Goal: Task Accomplishment & Management: Complete application form

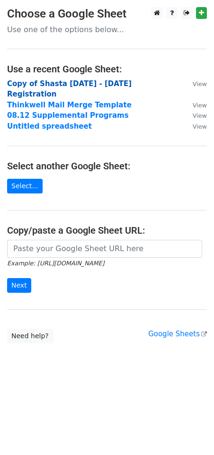
click at [98, 83] on strong "Copy of Shasta 2024 - 2025 Registration" at bounding box center [69, 88] width 124 height 19
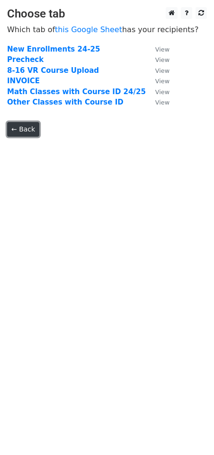
click at [32, 130] on link "← Back" at bounding box center [23, 129] width 32 height 15
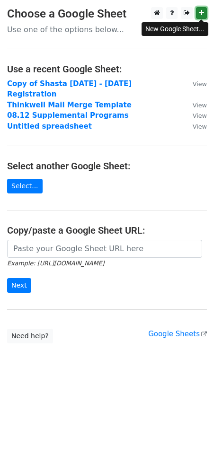
click at [206, 15] on link at bounding box center [201, 13] width 11 height 12
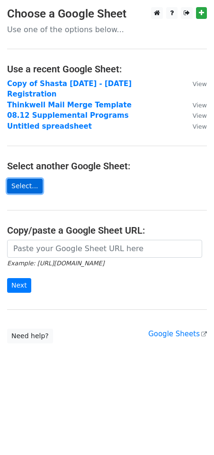
click at [40, 180] on link "Select..." at bounding box center [24, 186] width 35 height 15
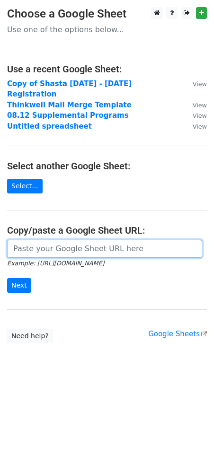
click at [36, 240] on input "url" at bounding box center [104, 249] width 195 height 18
paste input "[URL][DOMAIN_NAME]"
type input "https://docs.google.com/spreadsheets/d/1eSvlIhDYlWbO-kNt9dARNi7cAPf_ZNk-aD-HTtd…"
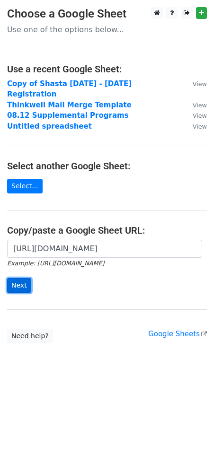
scroll to position [0, 0]
click at [20, 278] on input "Next" at bounding box center [19, 285] width 24 height 15
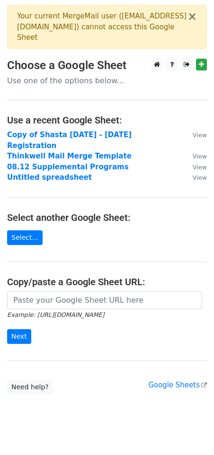
click at [76, 83] on p "Use one of the options below..." at bounding box center [106, 81] width 199 height 10
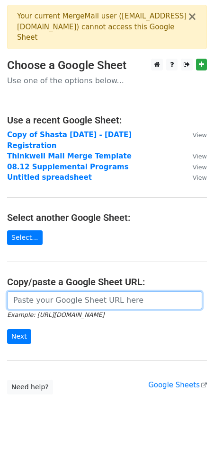
click at [66, 292] on input "url" at bounding box center [104, 300] width 195 height 18
paste input "https://docs.google.com/spreadsheets/d/1eSvlIhDYlWbO-kNt9dARNi7cAPf_ZNk-aD-HTtd…"
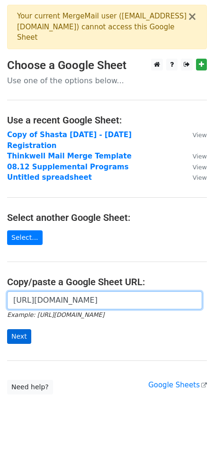
scroll to position [0, 205]
type input "https://docs.google.com/spreadsheets/d/1eSvlIhDYlWbO-kNt9dARNi7cAPf_ZNk-aD-HTtd…"
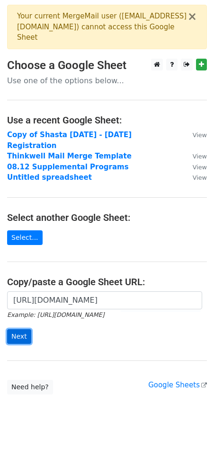
scroll to position [0, 0]
click at [17, 329] on input "Next" at bounding box center [19, 336] width 24 height 15
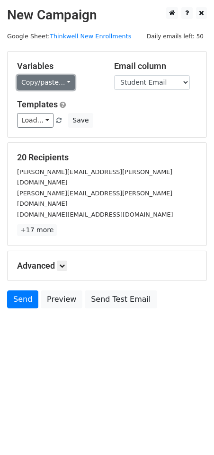
click at [58, 80] on link "Copy/paste..." at bounding box center [46, 82] width 58 height 15
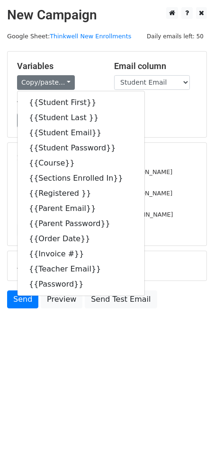
click at [95, 65] on h5 "Variables" at bounding box center [58, 66] width 83 height 10
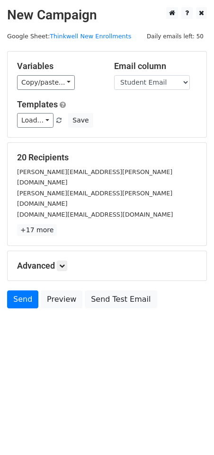
click at [192, 82] on div "Email column Student First Student Last Student Email Student Password Course S…" at bounding box center [155, 75] width 97 height 29
click at [178, 80] on select "Student First Student Last Student Email Student Password Course Sections Enrol…" at bounding box center [152, 82] width 76 height 15
select select "Parent Email"
click at [114, 75] on select "Student First Student Last Student Email Student Password Course Sections Enrol…" at bounding box center [152, 82] width 76 height 15
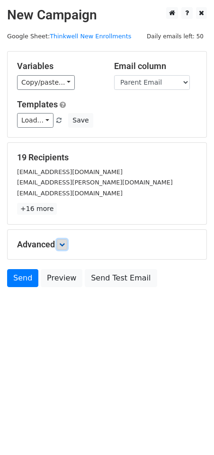
click at [64, 243] on icon at bounding box center [62, 245] width 6 height 6
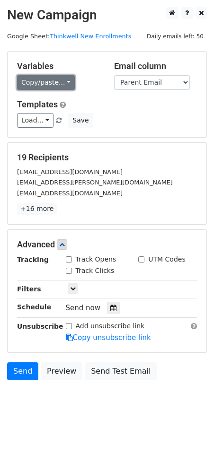
click at [54, 83] on link "Copy/paste..." at bounding box center [46, 82] width 58 height 15
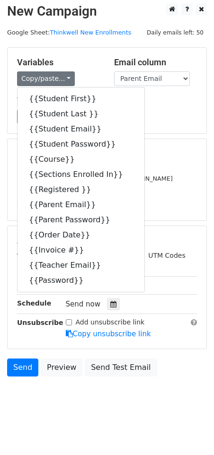
click at [150, 123] on div "Load... Thinkwell Thinkwell Save" at bounding box center [107, 116] width 194 height 15
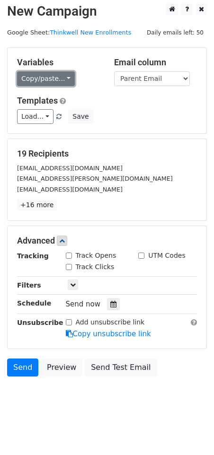
click at [61, 81] on link "Copy/paste..." at bounding box center [46, 78] width 58 height 15
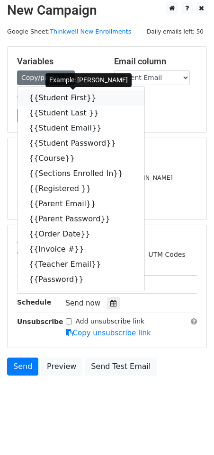
scroll to position [6, 0]
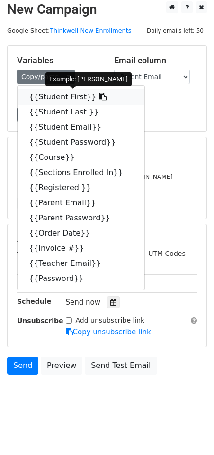
click at [99, 97] on icon at bounding box center [103, 97] width 8 height 8
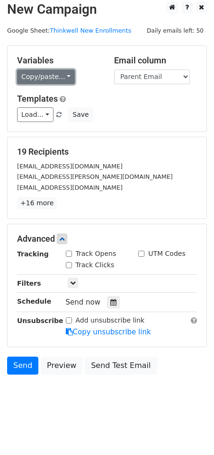
click at [64, 79] on link "Copy/paste..." at bounding box center [46, 76] width 58 height 15
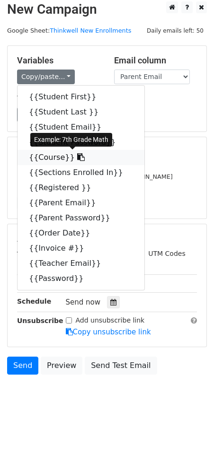
click at [77, 156] on icon at bounding box center [81, 157] width 8 height 8
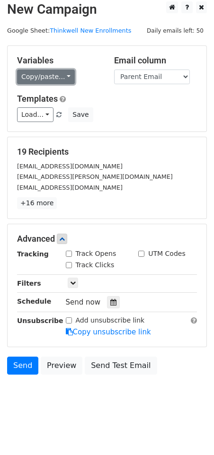
click at [61, 75] on link "Copy/paste..." at bounding box center [46, 76] width 58 height 15
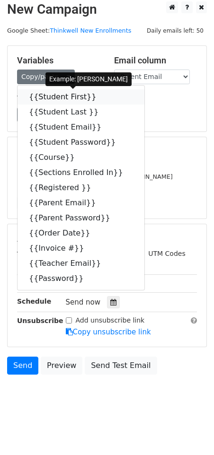
drag, startPoint x: 92, startPoint y: 96, endPoint x: 41, endPoint y: 145, distance: 70.2
click at [99, 97] on icon at bounding box center [103, 97] width 8 height 8
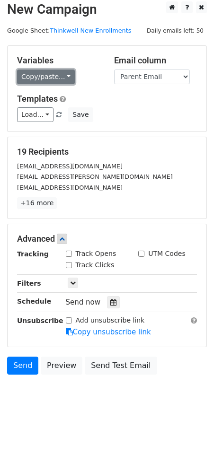
click at [62, 76] on link "Copy/paste..." at bounding box center [46, 76] width 58 height 15
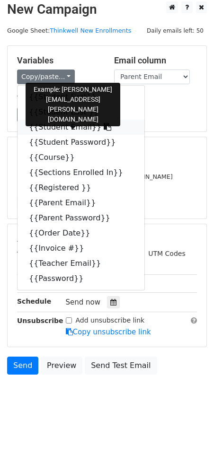
click at [104, 126] on icon at bounding box center [108, 127] width 8 height 8
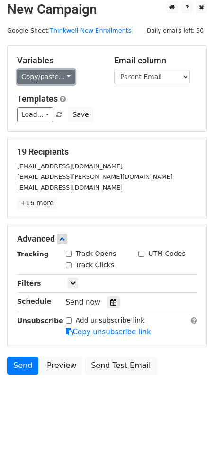
click at [56, 78] on link "Copy/paste..." at bounding box center [46, 76] width 58 height 15
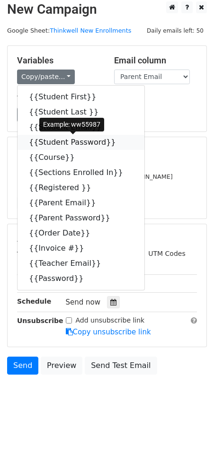
click at [118, 143] on icon at bounding box center [122, 142] width 8 height 8
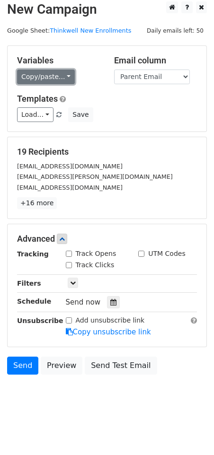
click at [57, 77] on link "Copy/paste..." at bounding box center [46, 76] width 58 height 15
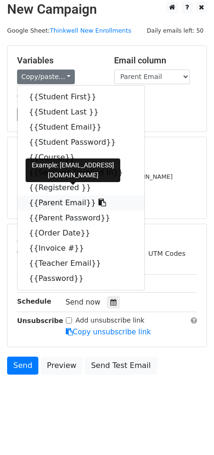
drag, startPoint x: 86, startPoint y: 202, endPoint x: 18, endPoint y: 240, distance: 77.7
click at [98, 202] on icon at bounding box center [102, 203] width 8 height 8
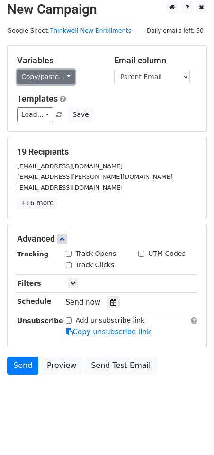
click at [54, 80] on link "Copy/paste..." at bounding box center [46, 76] width 58 height 15
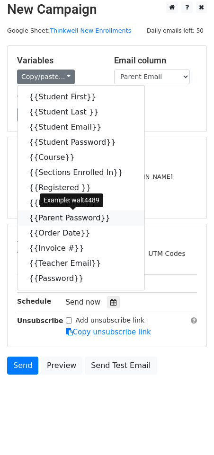
drag, startPoint x: 103, startPoint y: 218, endPoint x: 74, endPoint y: 232, distance: 32.2
click at [112, 218] on icon at bounding box center [116, 218] width 8 height 8
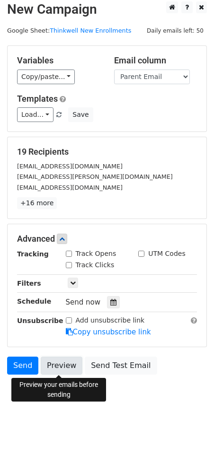
click at [69, 368] on link "Preview" at bounding box center [62, 365] width 42 height 18
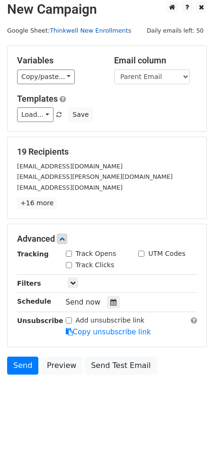
click at [86, 31] on link "Thinkwell New Enrollments" at bounding box center [90, 30] width 81 height 7
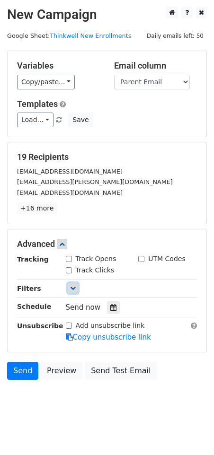
click at [71, 291] on link at bounding box center [73, 288] width 10 height 10
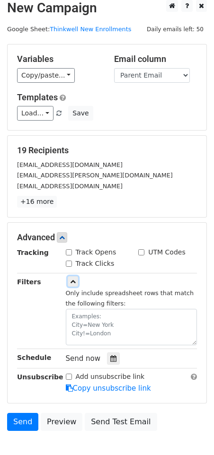
scroll to position [0, 0]
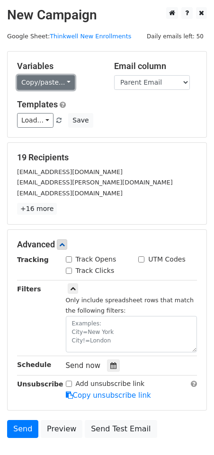
click at [51, 81] on link "Copy/paste..." at bounding box center [46, 82] width 58 height 15
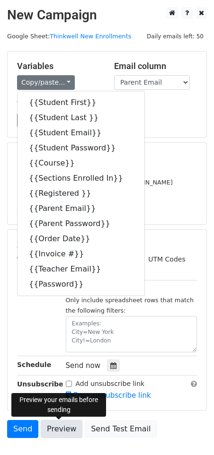
click at [57, 430] on link "Preview" at bounding box center [62, 429] width 42 height 18
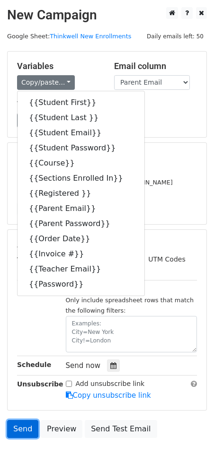
click at [21, 430] on link "Send" at bounding box center [22, 429] width 31 height 18
click at [20, 431] on link "Send" at bounding box center [22, 429] width 31 height 18
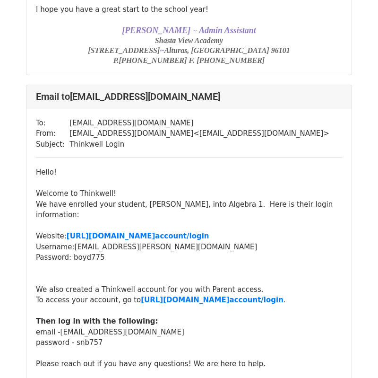
scroll to position [3000, 0]
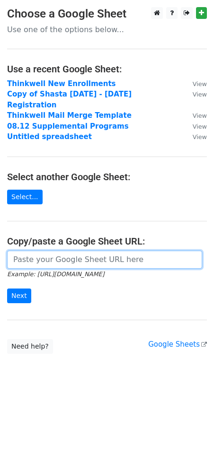
click at [105, 253] on input "url" at bounding box center [104, 259] width 195 height 18
paste input "[URL][DOMAIN_NAME]"
type input "https://docs.google.com/spreadsheets/d/1v_GuXAX4P_04A91LTjT_b6kWSweGZudvrBMgBkc…"
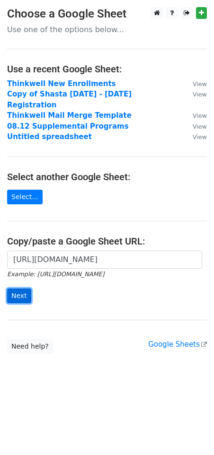
scroll to position [0, 0]
click at [22, 288] on input "Next" at bounding box center [19, 295] width 24 height 15
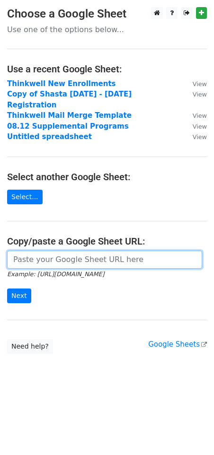
paste input "Hello! Welcome to Thinkwell! We have enrolled your student, {{Student First}}, …"
type input "Hello! Welcome to Thinkwell! We have enrolled your student, {{Student First}}, …"
paste input "[URL][DOMAIN_NAME]"
type input "[URL][DOMAIN_NAME]"
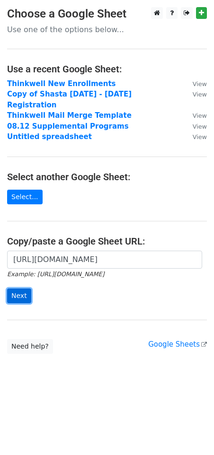
scroll to position [0, 0]
click at [19, 288] on input "Next" at bounding box center [19, 295] width 24 height 15
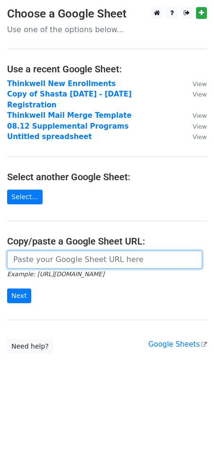
click at [61, 250] on input "url" at bounding box center [104, 259] width 195 height 18
paste input "[URL][DOMAIN_NAME]"
type input "[URL][DOMAIN_NAME]"
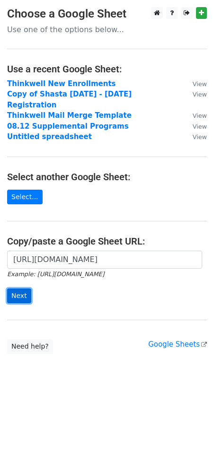
scroll to position [0, 0]
click at [17, 288] on input "Next" at bounding box center [19, 295] width 24 height 15
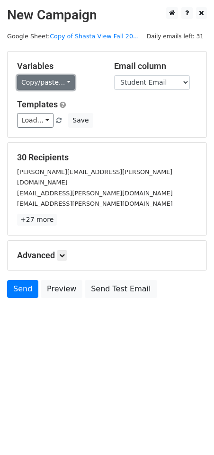
click at [56, 84] on link "Copy/paste..." at bounding box center [46, 82] width 58 height 15
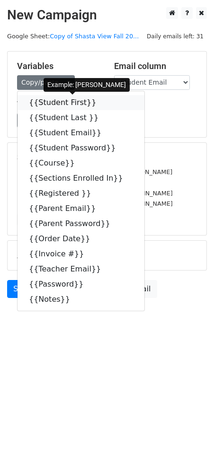
drag, startPoint x: 95, startPoint y: 103, endPoint x: 11, endPoint y: 130, distance: 87.4
click at [94, 104] on link "{{Student First}}" at bounding box center [80, 102] width 127 height 15
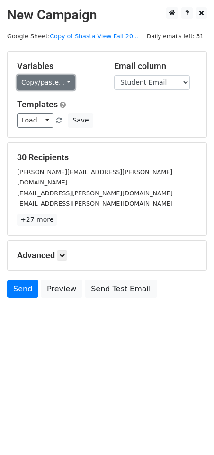
click at [63, 78] on link "Copy/paste..." at bounding box center [46, 82] width 58 height 15
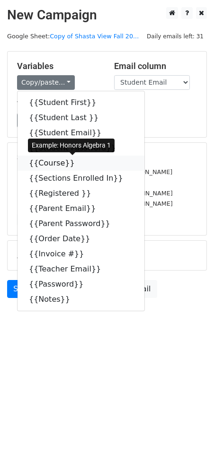
click at [77, 164] on icon at bounding box center [81, 163] width 8 height 8
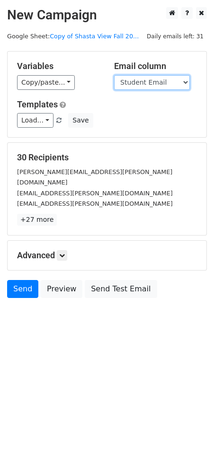
click at [145, 79] on select "Student First Student Last Student Email Student Password Course Sections Enrol…" at bounding box center [152, 82] width 76 height 15
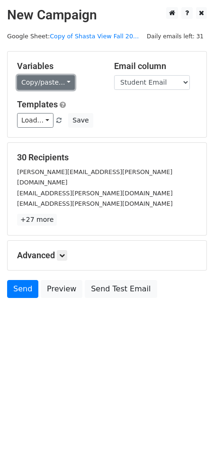
click at [62, 83] on link "Copy/paste..." at bounding box center [46, 82] width 58 height 15
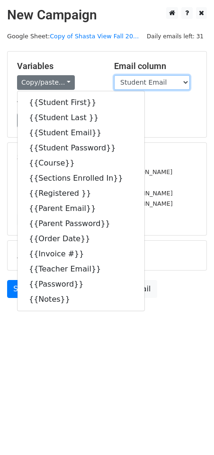
click at [170, 85] on select "Student First Student Last Student Email Student Password Course Sections Enrol…" at bounding box center [152, 82] width 76 height 15
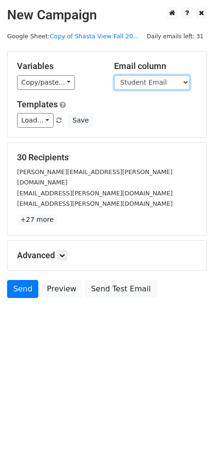
select select "Parent Email"
click at [114, 75] on select "Student First Student Last Student Email Student Password Course Sections Enrol…" at bounding box center [152, 82] width 76 height 15
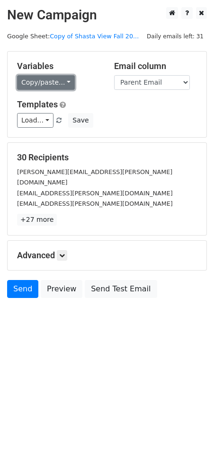
click at [61, 84] on link "Copy/paste..." at bounding box center [46, 82] width 58 height 15
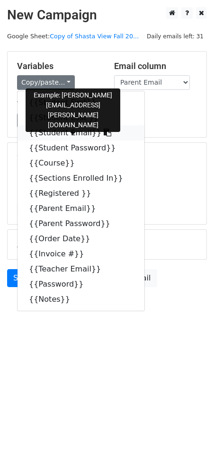
click at [97, 132] on link "{{Student Email}}" at bounding box center [80, 132] width 127 height 15
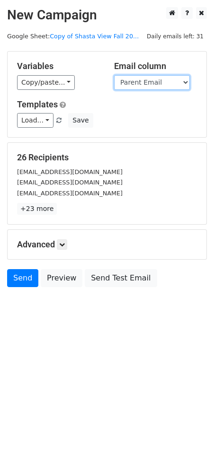
click at [135, 85] on select "Student First Student Last Student Email Student Password Course Sections Enrol…" at bounding box center [152, 82] width 76 height 15
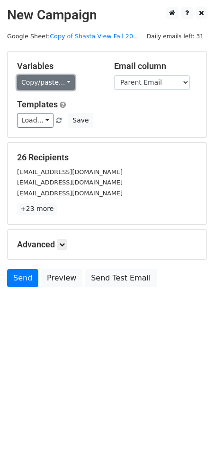
click at [61, 82] on link "Copy/paste..." at bounding box center [46, 82] width 58 height 15
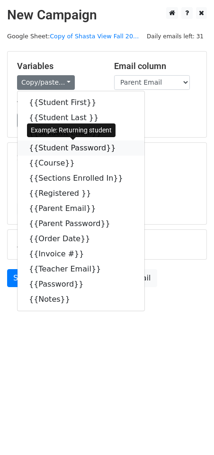
drag, startPoint x: 109, startPoint y: 147, endPoint x: 90, endPoint y: 153, distance: 20.3
click at [118, 147] on icon at bounding box center [122, 148] width 8 height 8
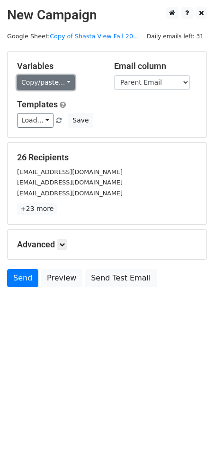
click at [68, 84] on link "Copy/paste..." at bounding box center [46, 82] width 58 height 15
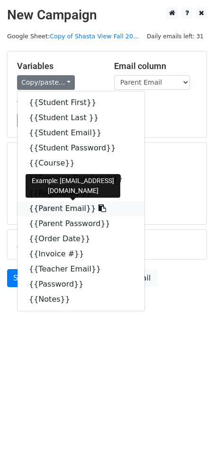
click at [98, 207] on icon at bounding box center [102, 208] width 8 height 8
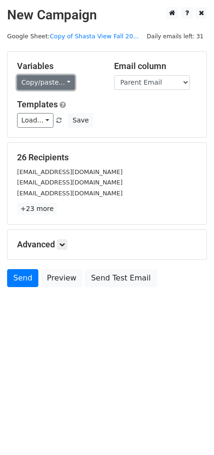
click at [59, 82] on link "Copy/paste..." at bounding box center [46, 82] width 58 height 15
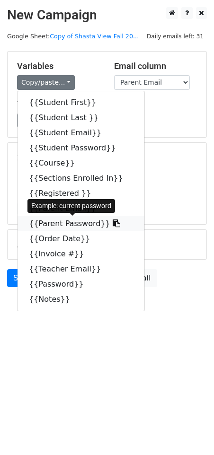
click at [112, 224] on icon at bounding box center [116, 223] width 8 height 8
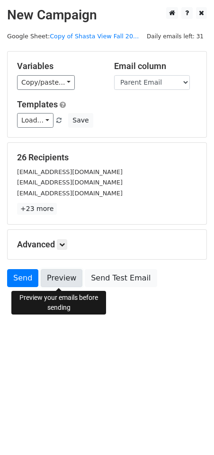
click at [58, 273] on link "Preview" at bounding box center [62, 278] width 42 height 18
click at [56, 281] on link "Preview" at bounding box center [62, 278] width 42 height 18
click at [64, 244] on icon at bounding box center [62, 245] width 6 height 6
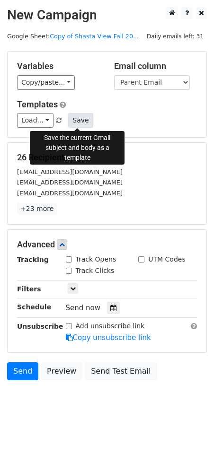
click at [77, 121] on button "Save" at bounding box center [80, 120] width 25 height 15
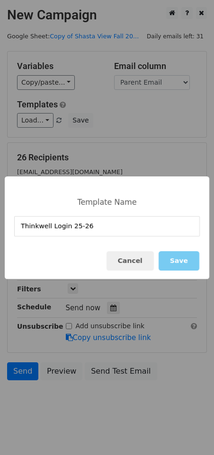
type input "Thinkwell Login 25-26"
click at [173, 258] on button "Save" at bounding box center [178, 260] width 41 height 19
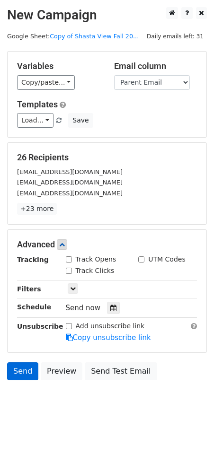
scroll to position [6, 0]
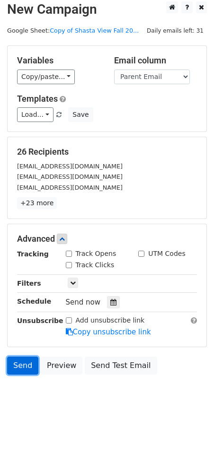
click at [24, 366] on link "Send" at bounding box center [22, 365] width 31 height 18
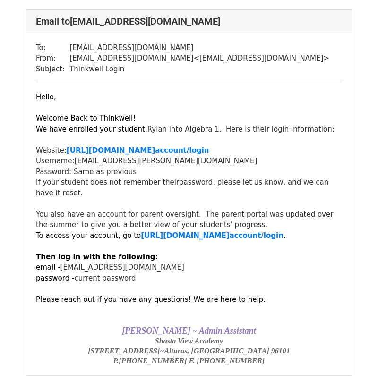
scroll to position [449, 0]
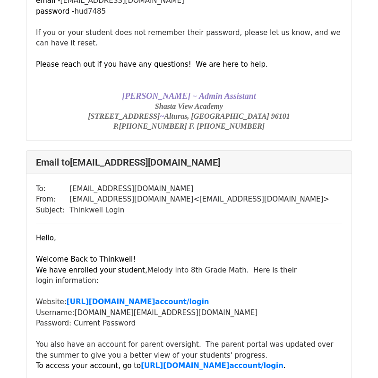
scroll to position [9796, 0]
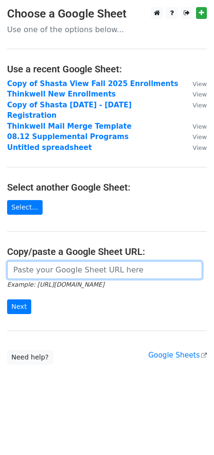
click at [61, 261] on input "url" at bounding box center [104, 270] width 195 height 18
paste input "[URL][DOMAIN_NAME]"
type input "[URL][DOMAIN_NAME]"
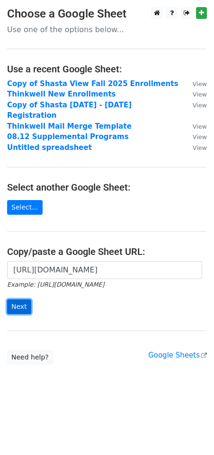
scroll to position [0, 0]
click at [18, 299] on input "Next" at bounding box center [19, 306] width 24 height 15
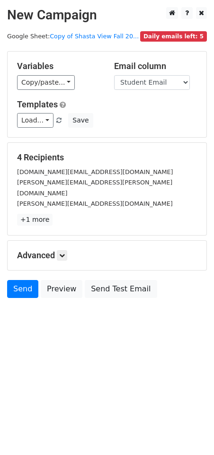
click at [62, 250] on h5 "Advanced" at bounding box center [107, 255] width 180 height 10
click at [64, 252] on icon at bounding box center [62, 255] width 6 height 6
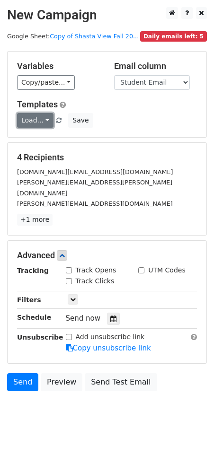
click at [43, 122] on link "Load..." at bounding box center [35, 120] width 36 height 15
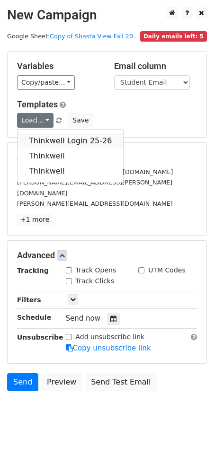
click at [54, 138] on link "Thinkwell Login 25-26" at bounding box center [69, 140] width 105 height 15
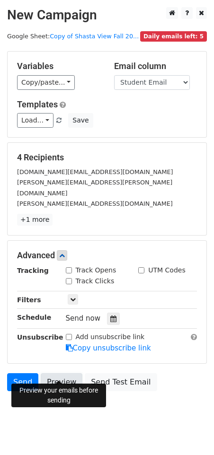
click at [60, 373] on link "Preview" at bounding box center [62, 382] width 42 height 18
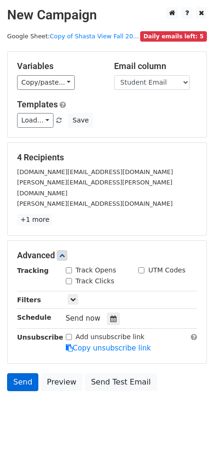
scroll to position [6, 0]
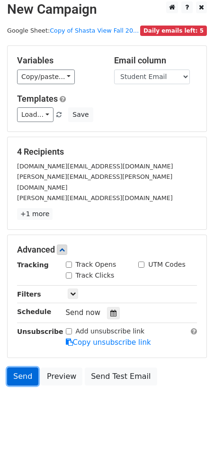
click at [28, 373] on link "Send" at bounding box center [22, 376] width 31 height 18
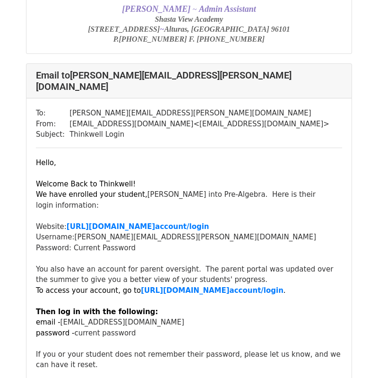
scroll to position [1211, 0]
